Goal: Transaction & Acquisition: Register for event/course

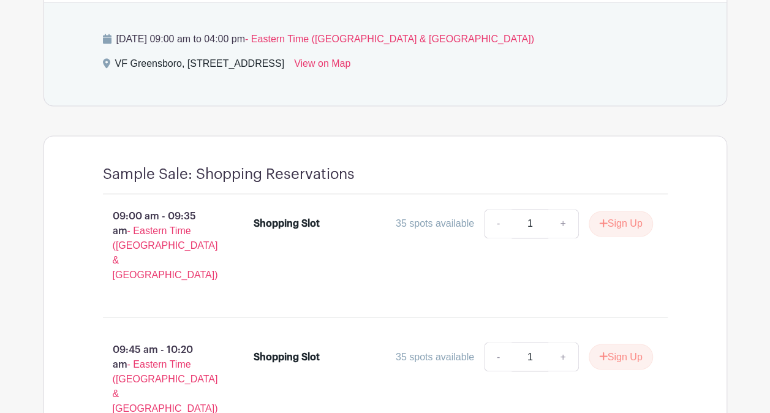
scroll to position [866, 0]
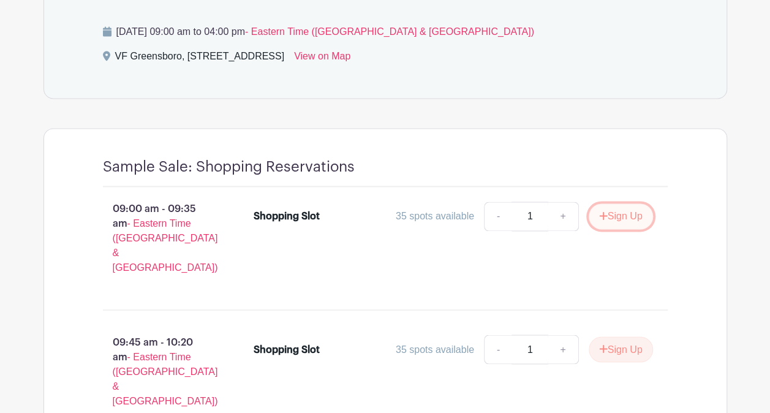
click at [621, 203] on button "Sign Up" at bounding box center [621, 216] width 64 height 26
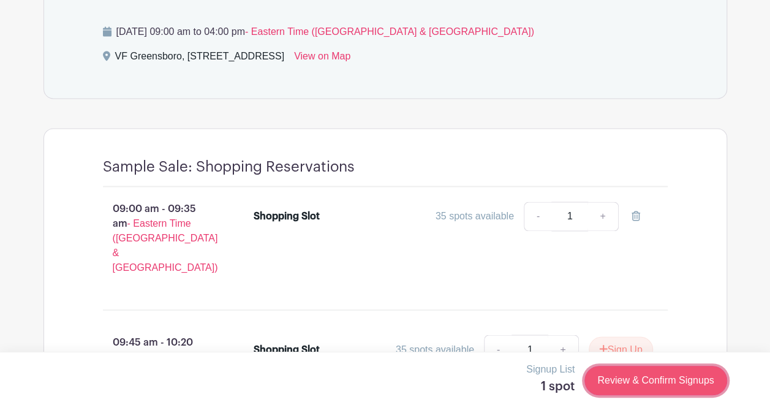
click at [613, 376] on link "Review & Confirm Signups" at bounding box center [656, 380] width 142 height 29
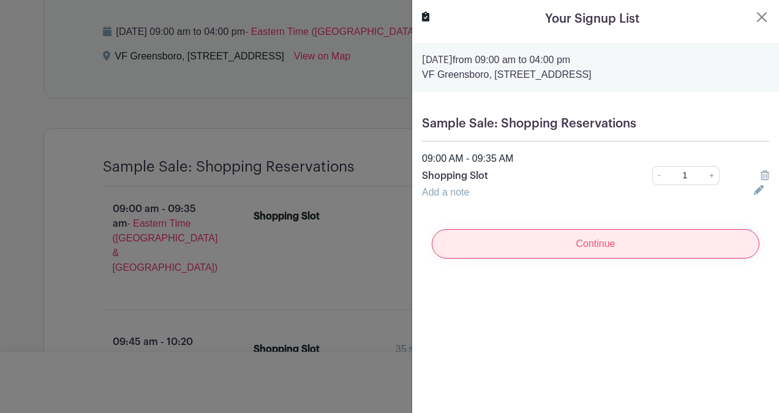
click at [610, 245] on input "Continue" at bounding box center [596, 243] width 328 height 29
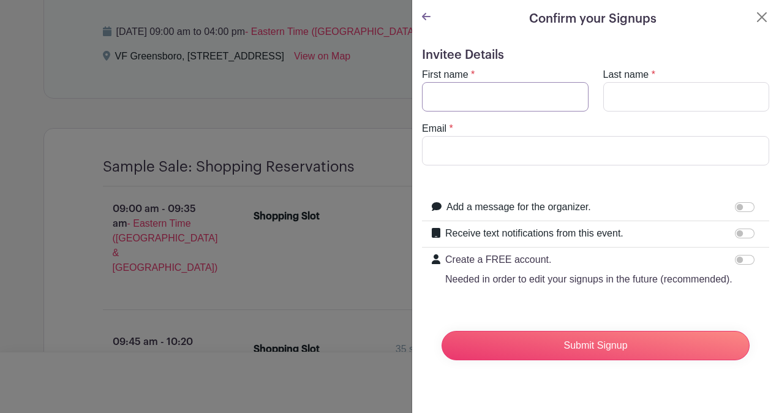
click at [533, 107] on input "First name" at bounding box center [505, 96] width 167 height 29
type input "[PERSON_NAME]"
type input "[PERSON_NAME][EMAIL_ADDRESS][DOMAIN_NAME]"
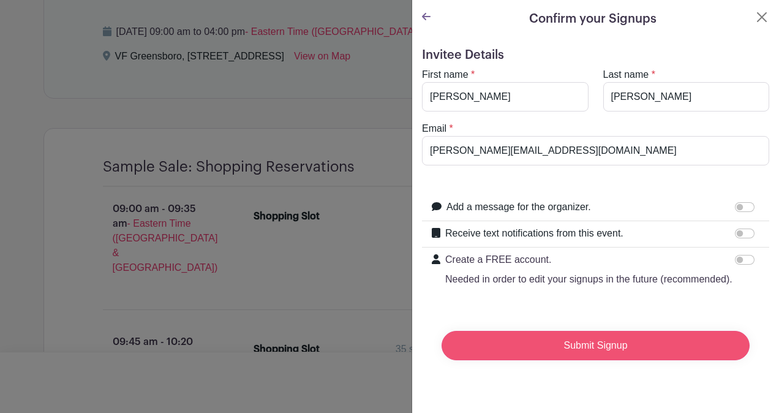
click at [503, 360] on input "Submit Signup" at bounding box center [596, 345] width 308 height 29
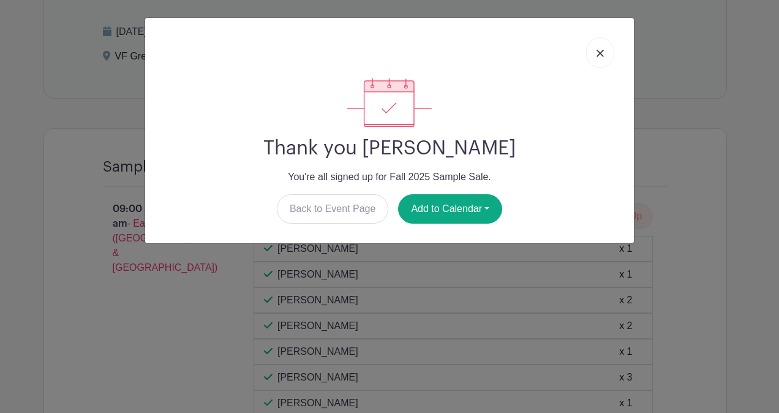
click at [599, 55] on img at bounding box center [600, 53] width 7 height 7
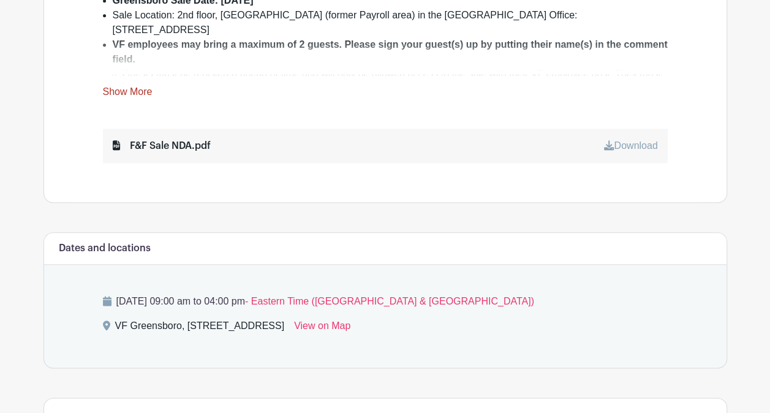
scroll to position [567, 0]
